Goal: Task Accomplishment & Management: Use online tool/utility

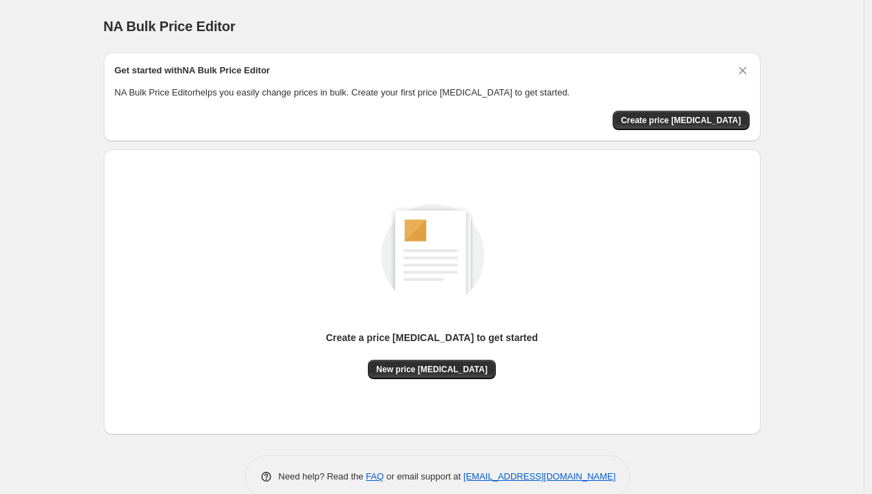
click at [214, 27] on span "NA Bulk Price Editor" at bounding box center [170, 26] width 132 height 15
drag, startPoint x: 214, startPoint y: 27, endPoint x: -1, endPoint y: 10, distance: 215.6
click at [0, 10] on html "Home Settings Plans Skip to content NA Bulk Price Editor. This page is ready NA…" at bounding box center [436, 247] width 872 height 494
copy span "NA Bulk Price Editor"
click at [462, 370] on span "New price [MEDICAL_DATA]" at bounding box center [431, 369] width 111 height 11
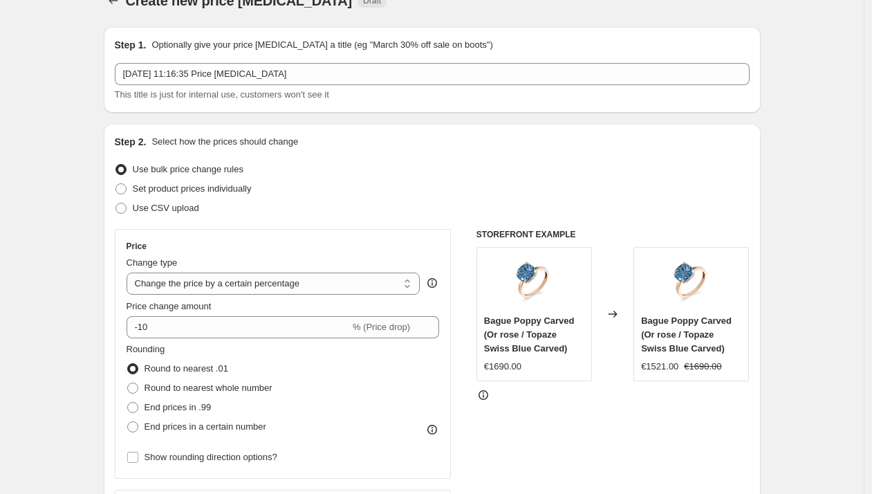
scroll to position [24, 0]
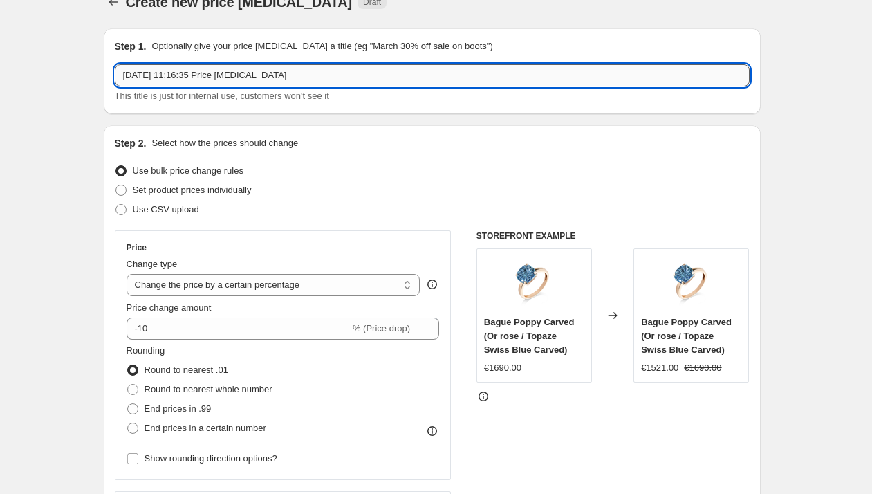
click at [396, 75] on input "22 sept. 2025, 11:16:35 Price change job" at bounding box center [432, 75] width 635 height 22
click at [478, 26] on div "Create new price change job. This page is ready Create new price change job Dra…" at bounding box center [432, 2] width 657 height 53
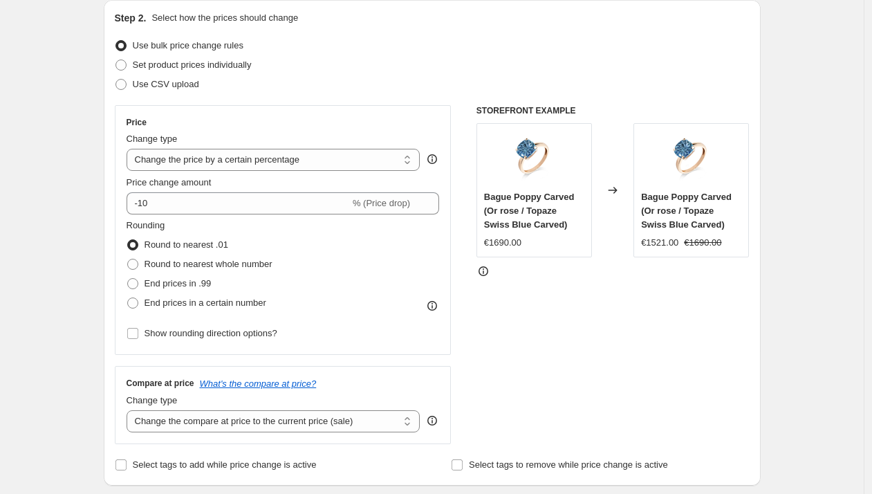
scroll to position [154, 0]
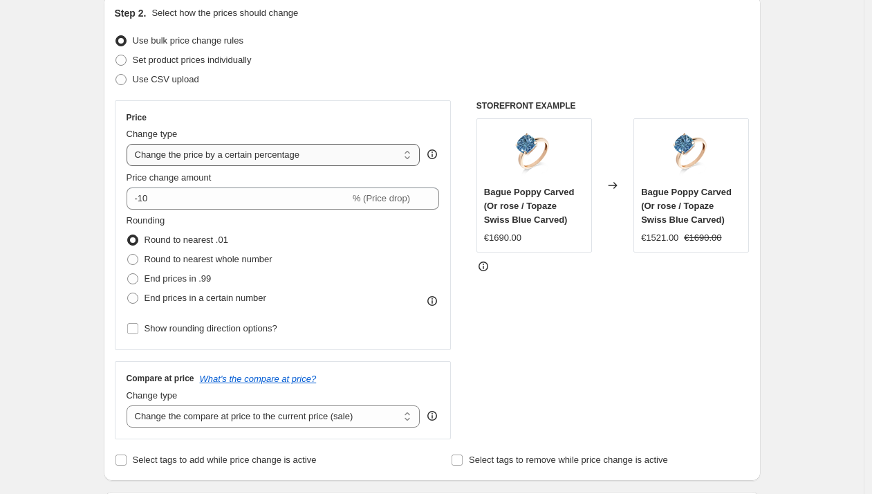
click at [329, 156] on select "Change the price to a certain amount Change the price by a certain amount Chang…" at bounding box center [273, 155] width 294 height 22
select select "to"
click at [130, 144] on select "Change the price to a certain amount Change the price by a certain amount Chang…" at bounding box center [273, 155] width 294 height 22
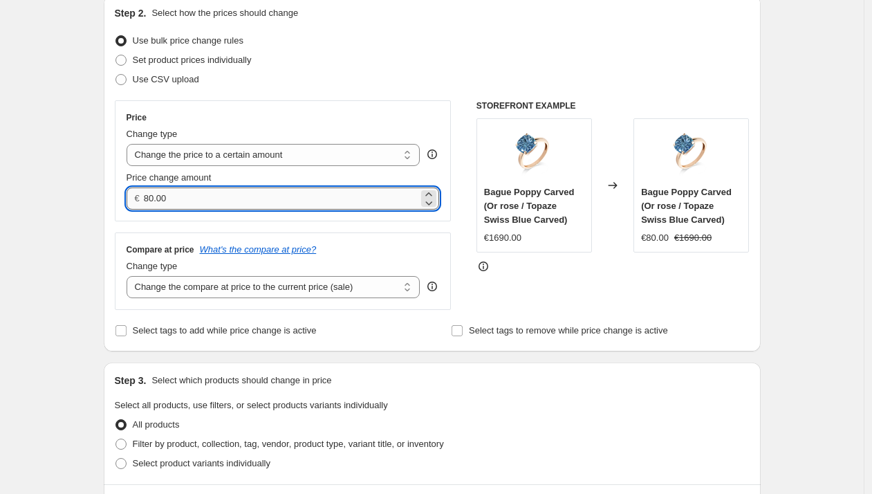
click at [245, 196] on input "80.00" at bounding box center [281, 198] width 274 height 22
type input "1890.00"
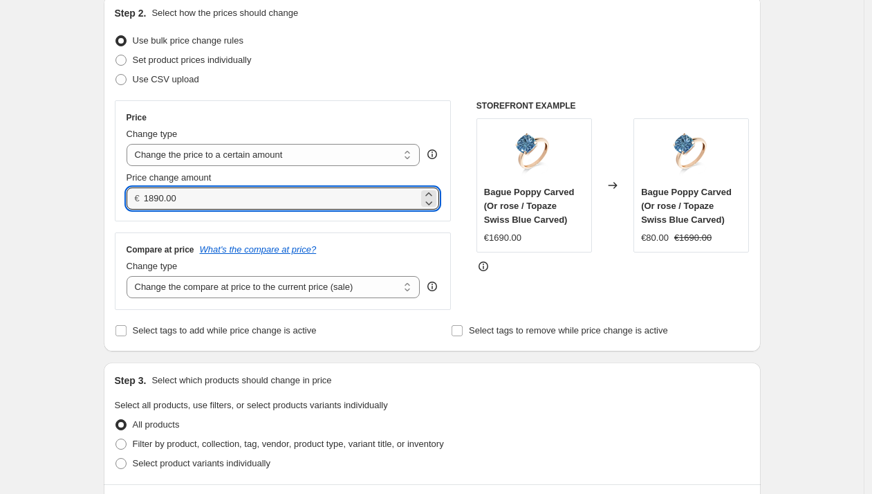
click at [442, 224] on div "Price Change type Change the price to a certain amount Change the price by a ce…" at bounding box center [283, 204] width 337 height 209
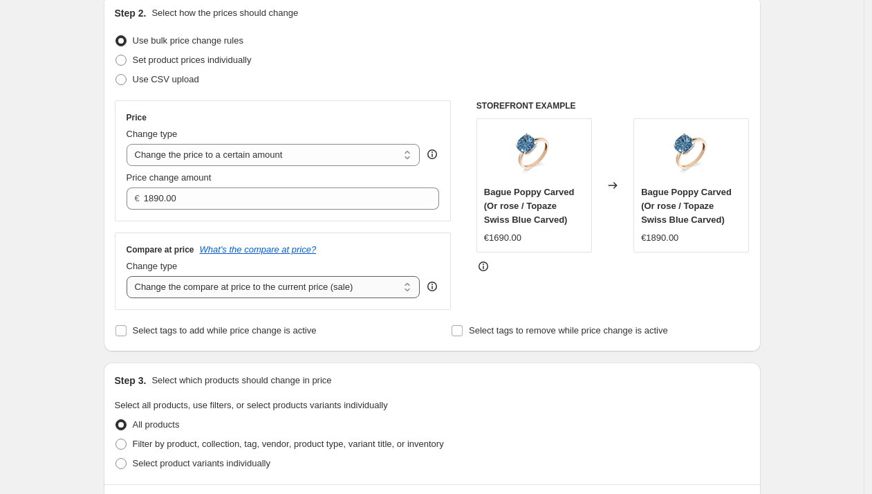
click at [376, 288] on select "Change the compare at price to the current price (sale) Change the compare at p…" at bounding box center [273, 287] width 294 height 22
select select "remove"
click at [130, 276] on select "Change the compare at price to the current price (sale) Change the compare at p…" at bounding box center [273, 287] width 294 height 22
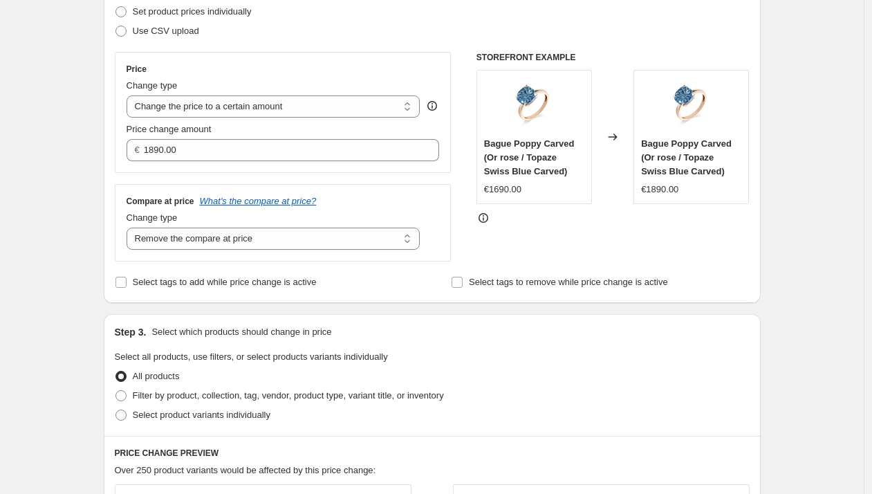
scroll to position [218, 0]
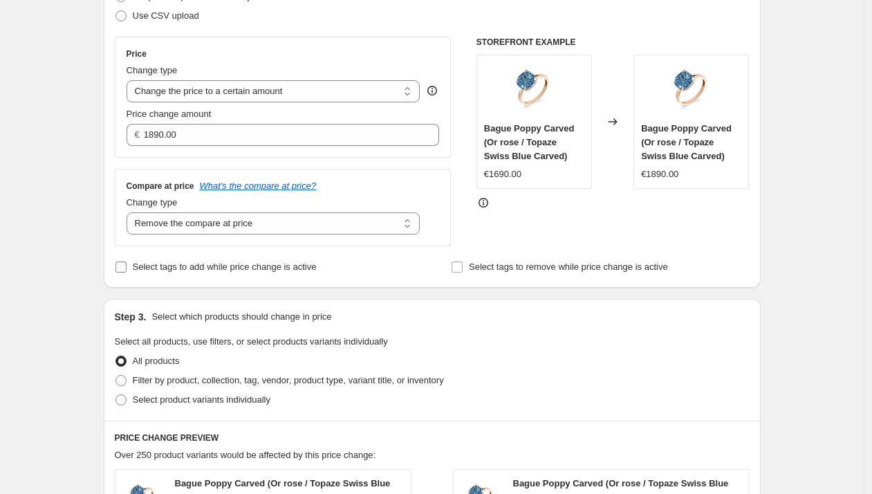
click at [283, 269] on span "Select tags to add while price change is active" at bounding box center [225, 266] width 184 height 10
click at [126, 269] on input "Select tags to add while price change is active" at bounding box center [120, 266] width 11 height 11
checkbox input "true"
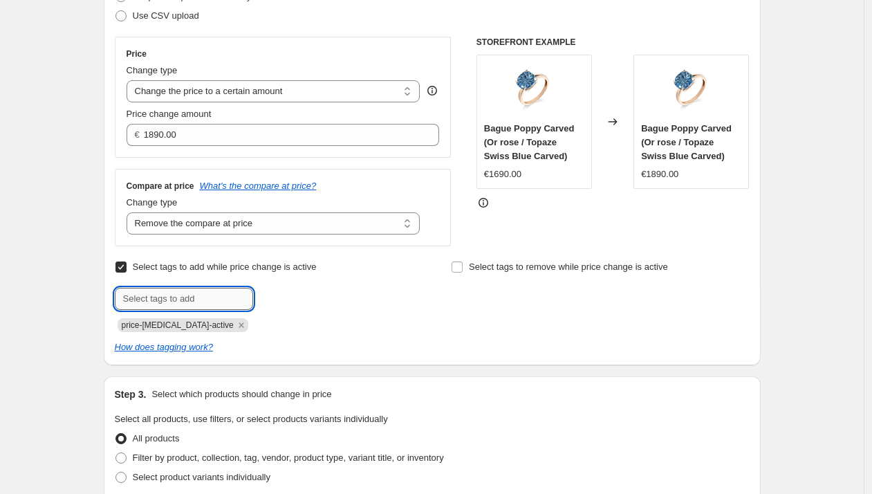
click at [242, 292] on input "text" at bounding box center [184, 299] width 138 height 22
type input "NEW"
click at [297, 306] on button "Add NEW" at bounding box center [283, 297] width 55 height 19
click at [276, 327] on icon "Remove NEW" at bounding box center [282, 325] width 12 height 12
click at [292, 269] on span "Select tags to add while price change is active" at bounding box center [225, 266] width 184 height 10
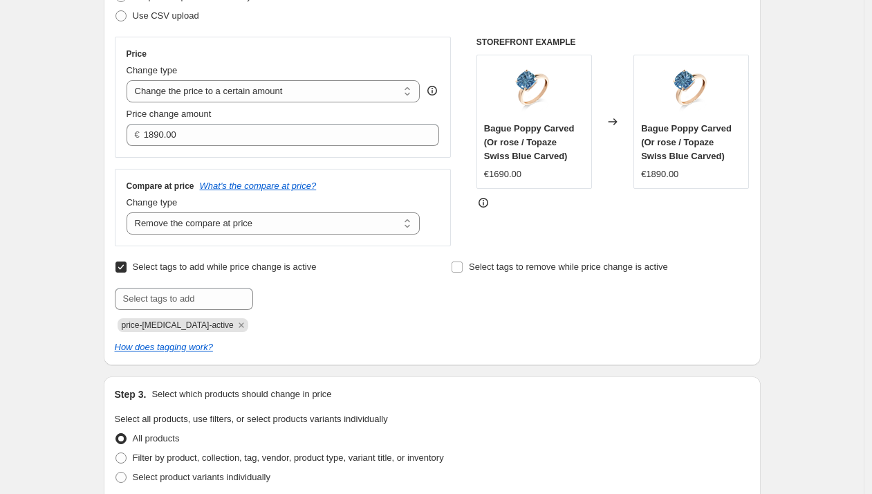
click at [126, 269] on input "Select tags to add while price change is active" at bounding box center [120, 266] width 11 height 11
checkbox input "false"
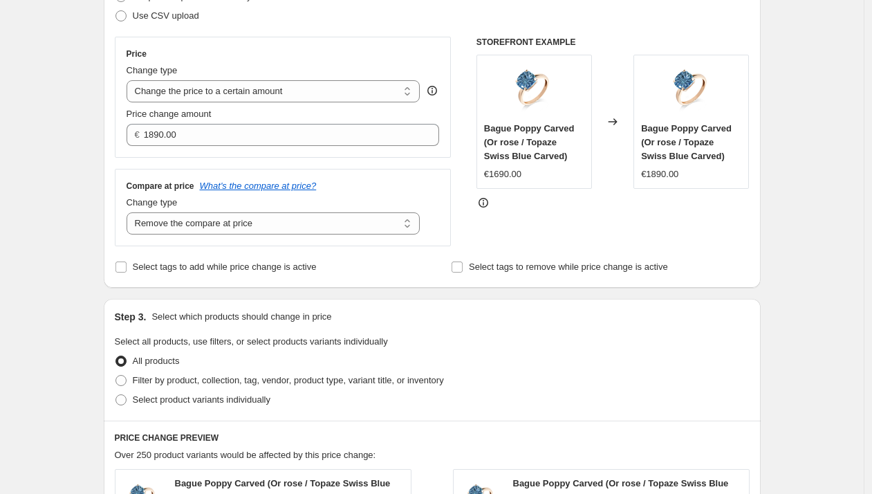
click at [393, 263] on div "Select tags to add while price change is active" at bounding box center [264, 266] width 298 height 19
click at [458, 266] on input "Select tags to remove while price change is active" at bounding box center [456, 266] width 11 height 11
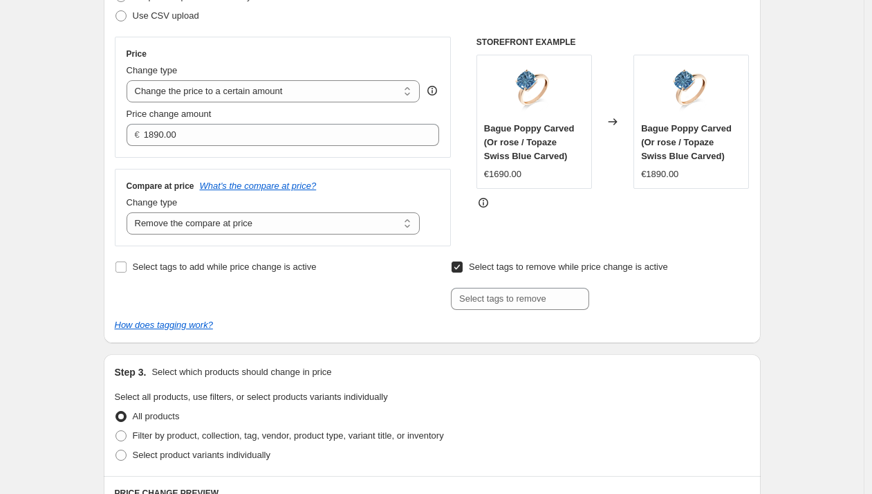
click at [458, 266] on input "Select tags to remove while price change is active" at bounding box center [456, 266] width 11 height 11
checkbox input "false"
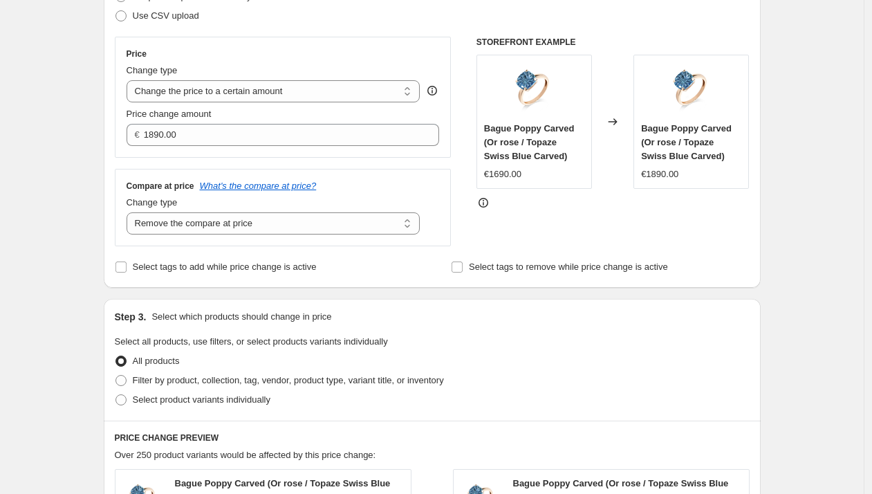
click at [411, 274] on div "Select tags to add while price change is active" at bounding box center [264, 266] width 298 height 19
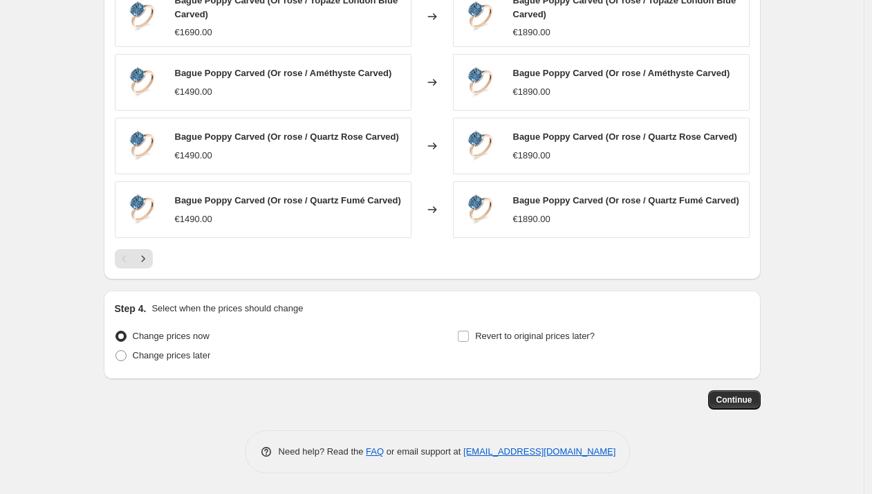
scroll to position [777, 0]
click at [196, 360] on span "Change prices later" at bounding box center [172, 355] width 78 height 10
click at [116, 350] on input "Change prices later" at bounding box center [115, 350] width 1 height 1
radio input "true"
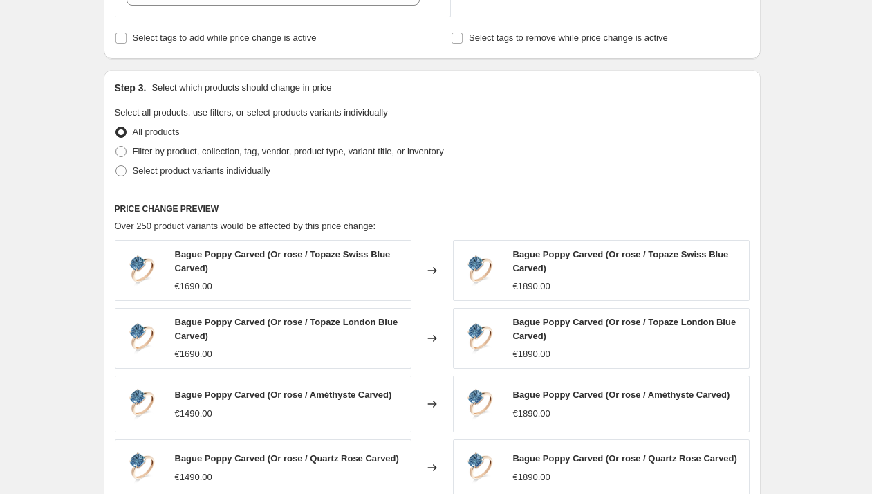
scroll to position [0, 0]
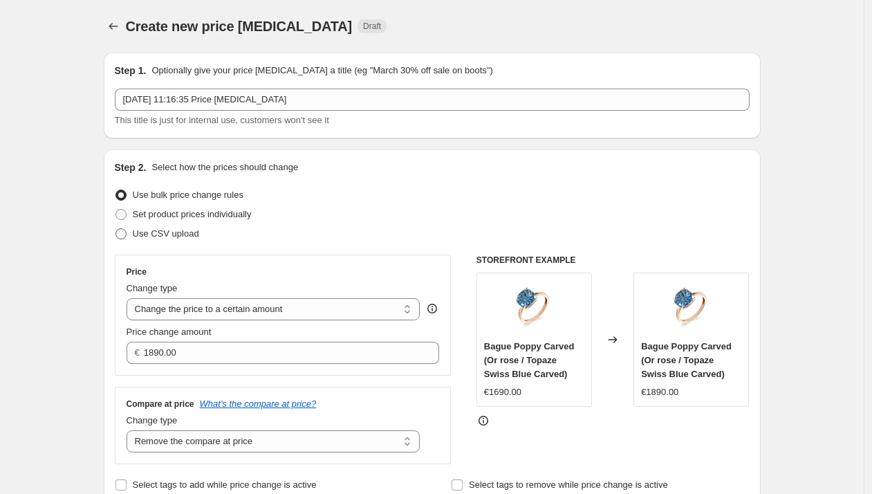
click at [180, 229] on span "Use CSV upload" at bounding box center [166, 233] width 66 height 10
click at [116, 229] on input "Use CSV upload" at bounding box center [115, 228] width 1 height 1
radio input "true"
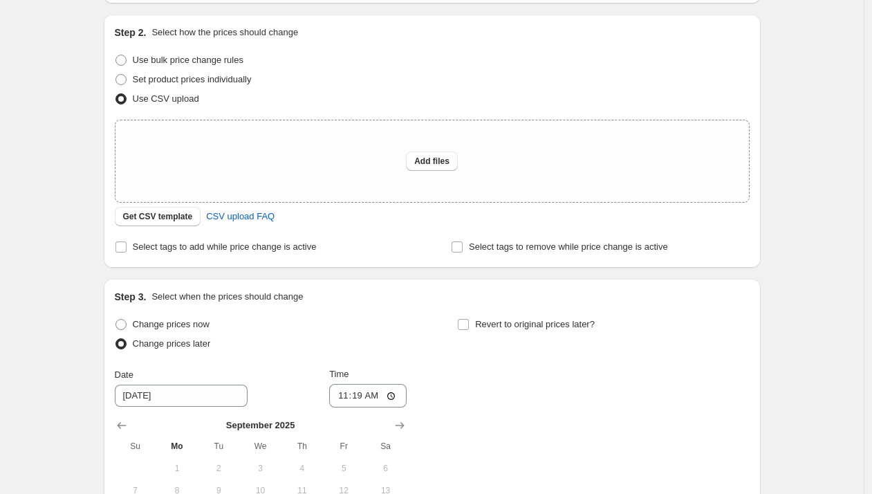
scroll to position [144, 0]
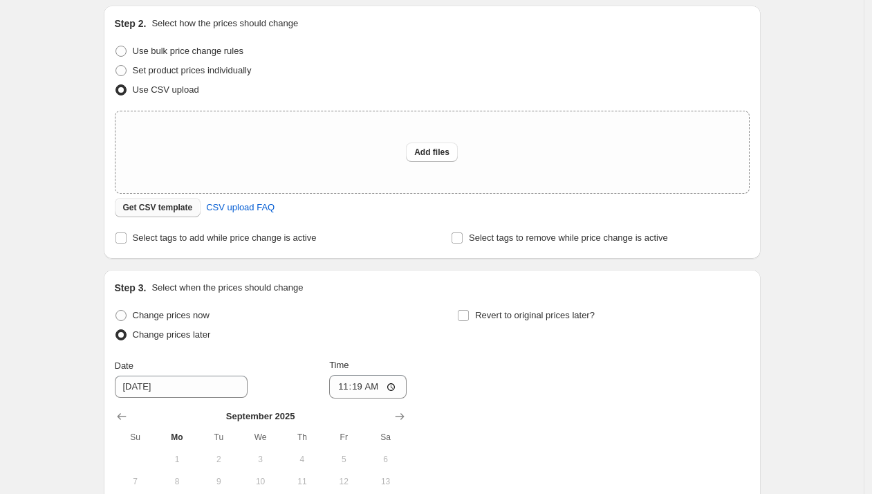
click at [180, 209] on span "Get CSV template" at bounding box center [158, 207] width 70 height 11
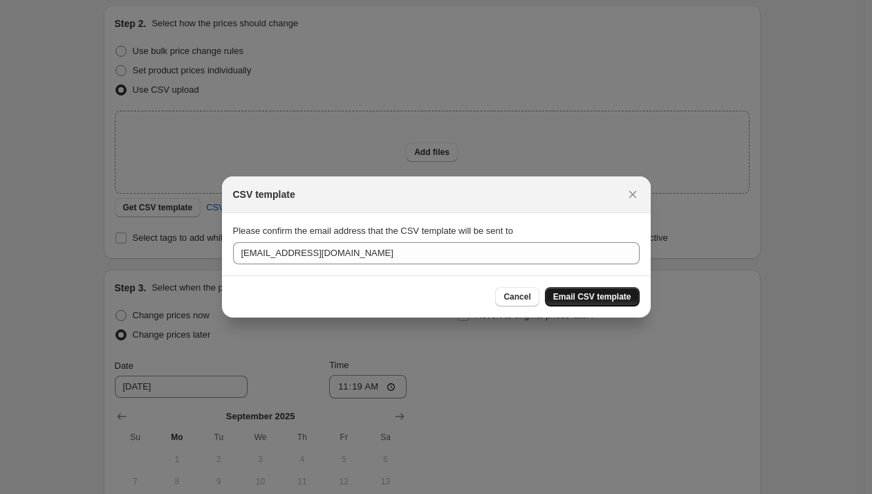
click at [588, 299] on span "Email CSV template" at bounding box center [592, 296] width 78 height 11
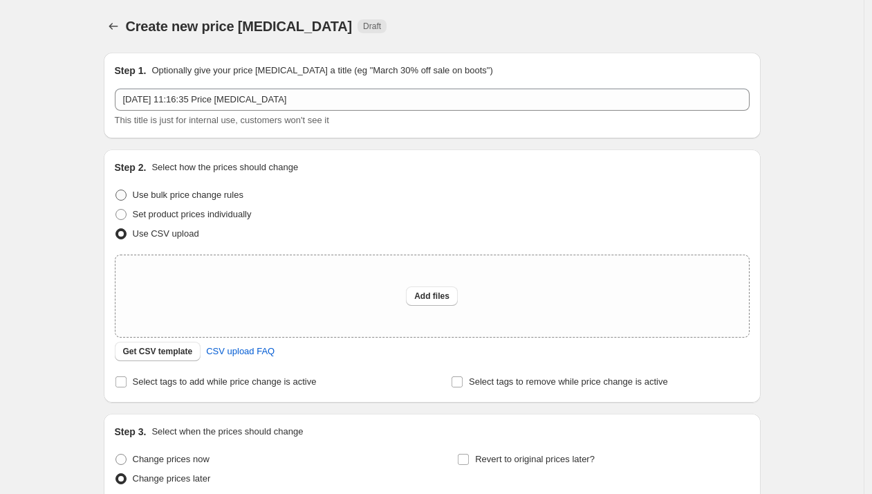
click at [196, 196] on span "Use bulk price change rules" at bounding box center [188, 194] width 111 height 10
click at [116, 190] on input "Use bulk price change rules" at bounding box center [115, 189] width 1 height 1
radio input "true"
select select "remove"
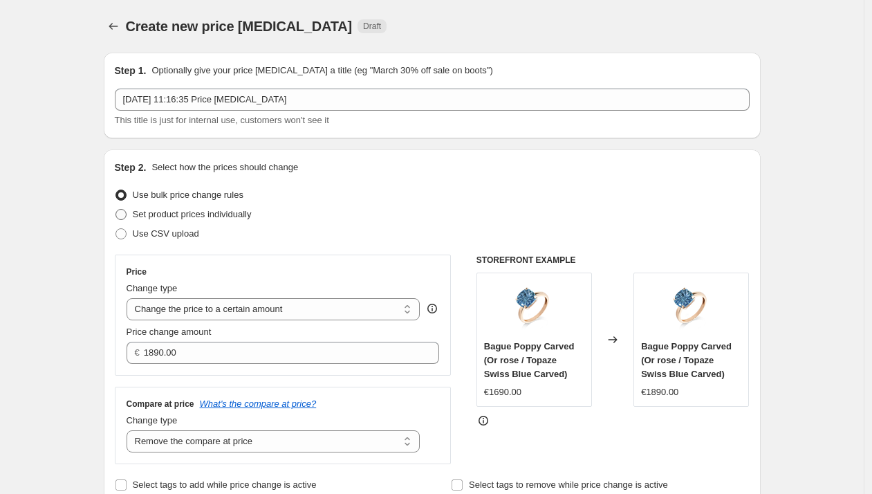
click at [196, 213] on span "Set product prices individually" at bounding box center [192, 214] width 119 height 10
click at [116, 209] on input "Set product prices individually" at bounding box center [115, 209] width 1 height 1
radio input "true"
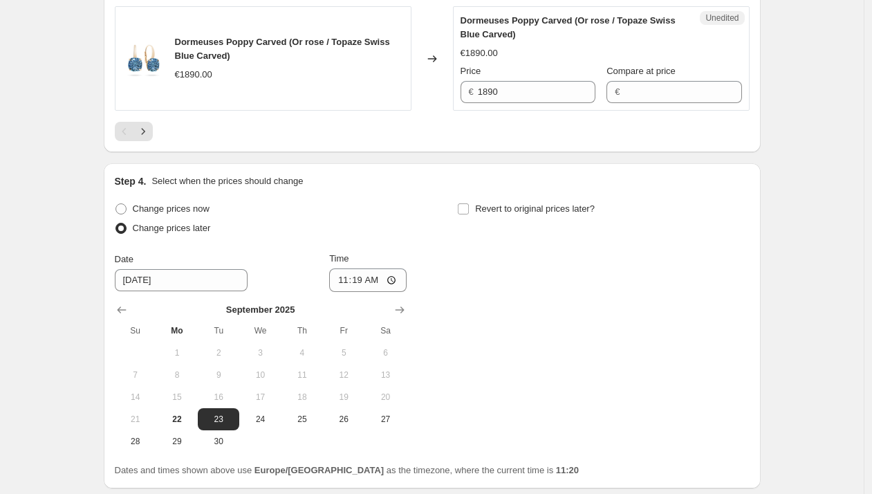
scroll to position [2680, 0]
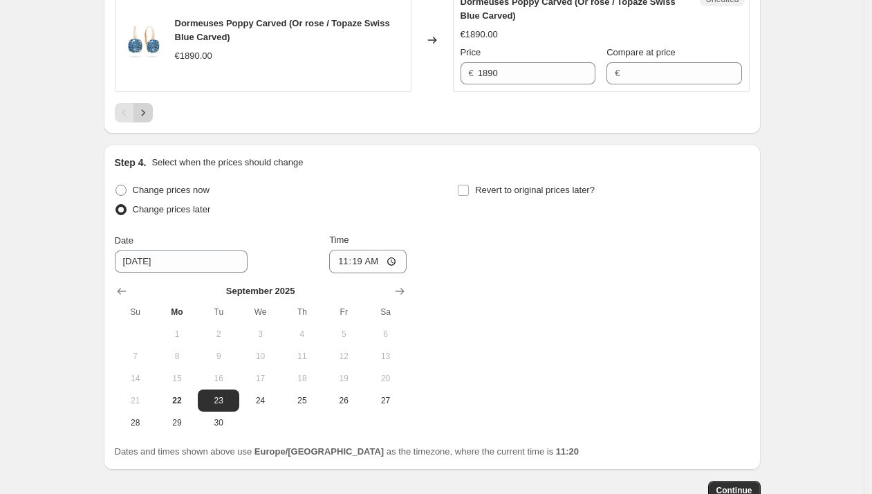
click at [148, 120] on icon "Next" at bounding box center [143, 113] width 14 height 14
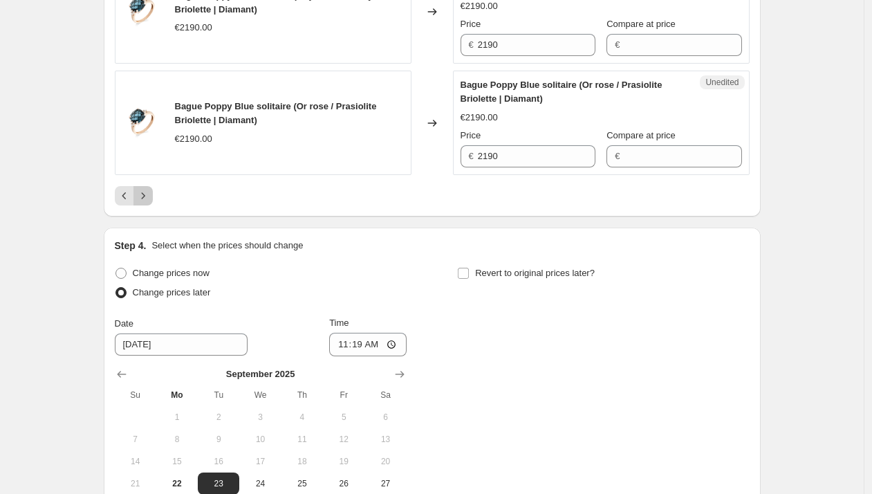
click at [148, 198] on icon "Next" at bounding box center [143, 196] width 14 height 14
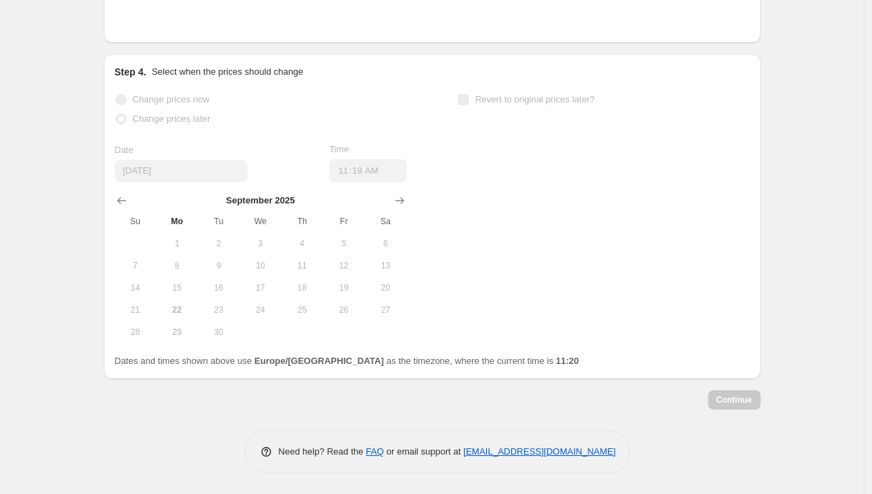
scroll to position [2506, 0]
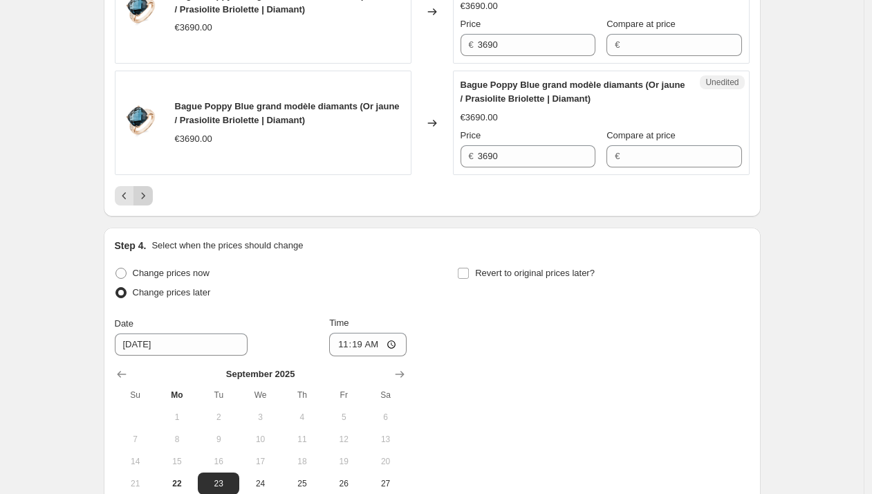
click at [148, 198] on icon "Next" at bounding box center [143, 196] width 14 height 14
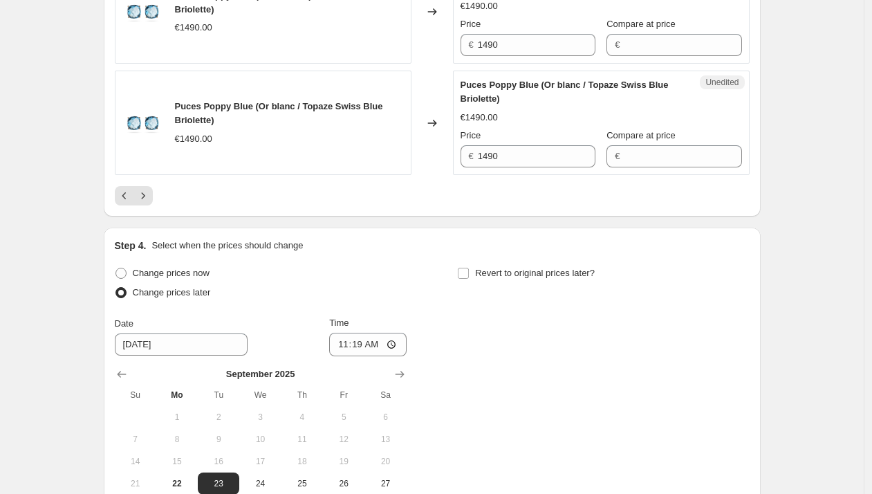
click at [489, 301] on div "Revert to original prices later?" at bounding box center [603, 283] width 292 height 41
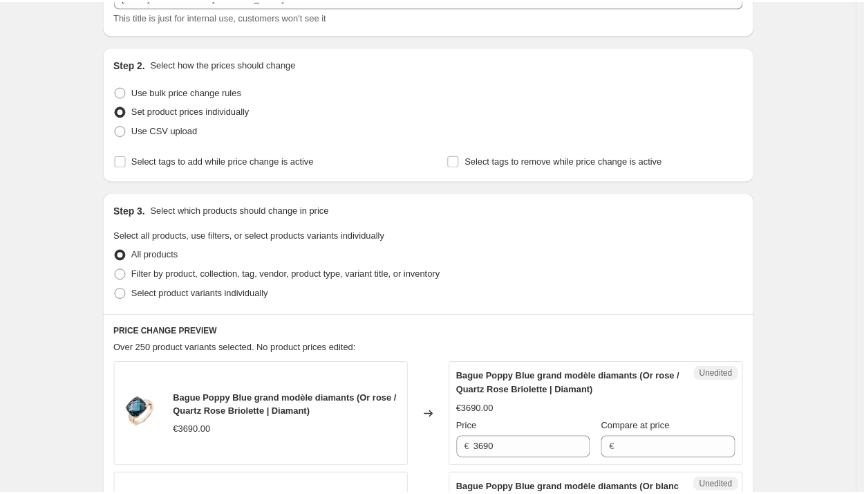
scroll to position [0, 0]
